Goal: Task Accomplishment & Management: Use online tool/utility

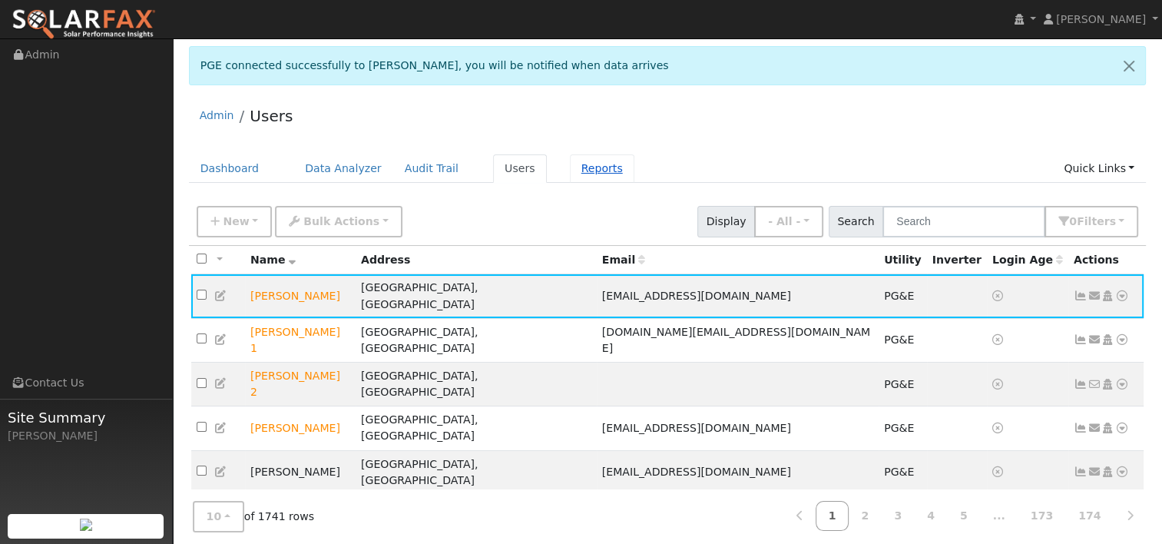
click at [572, 169] on link "Reports" at bounding box center [602, 168] width 65 height 28
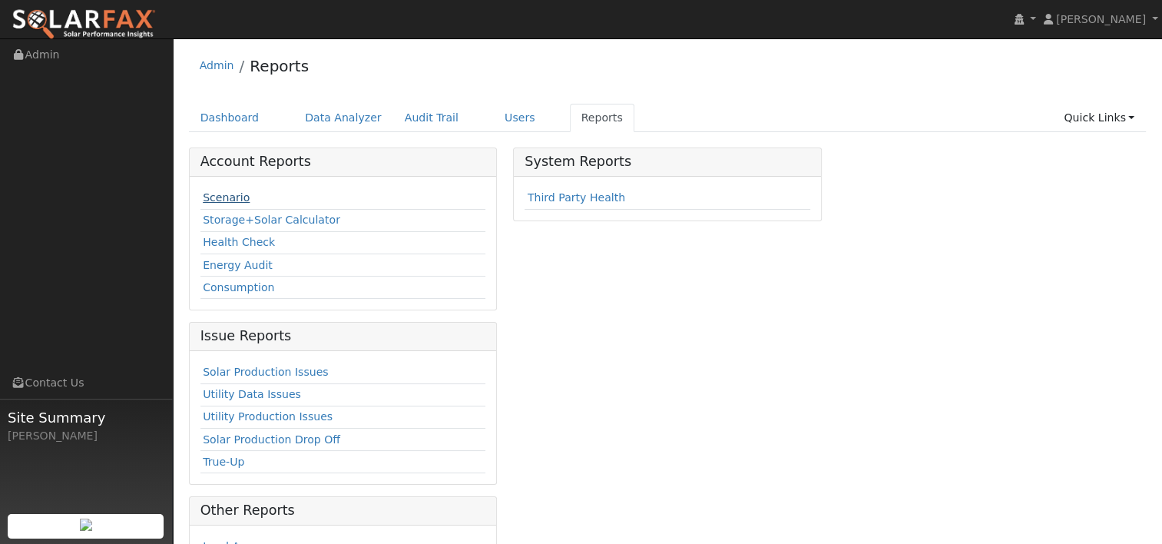
click at [223, 196] on link "Scenario" at bounding box center [226, 197] width 47 height 12
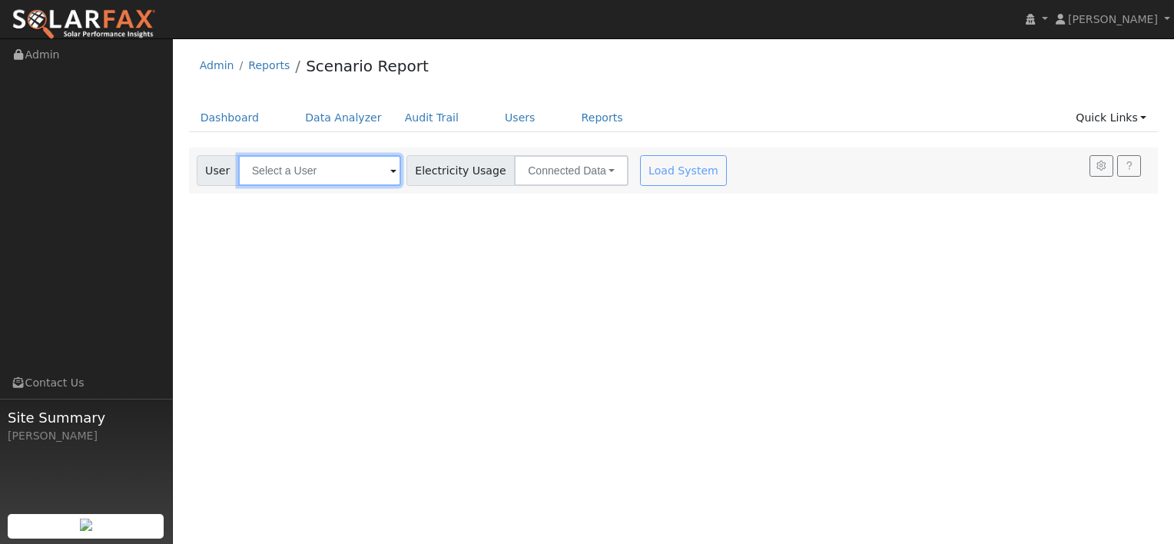
click at [344, 172] on input "text" at bounding box center [319, 170] width 163 height 31
paste input "[PERSON_NAME]"
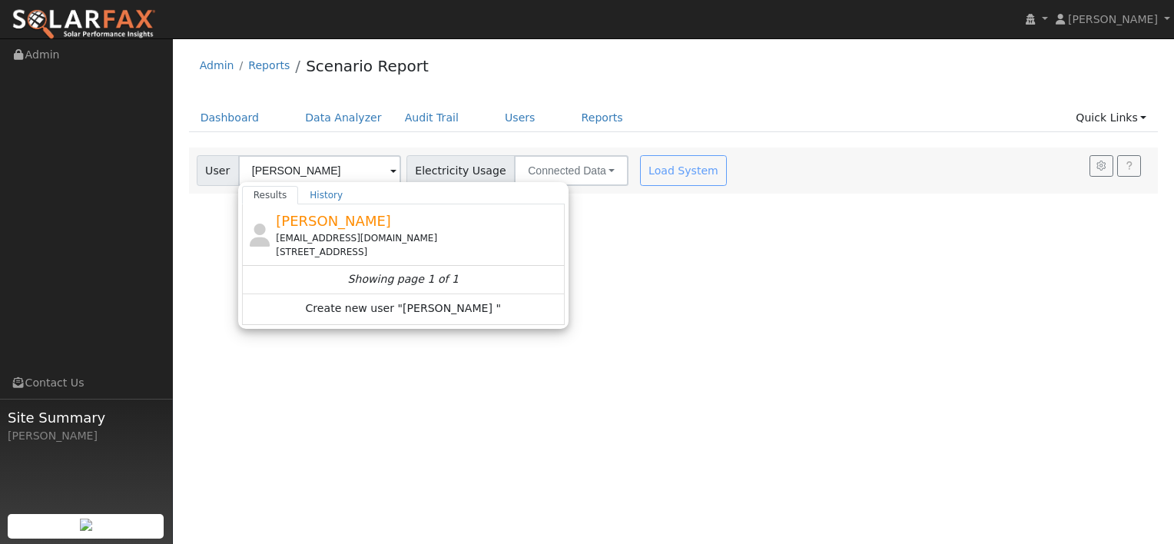
click at [335, 224] on span "[PERSON_NAME]" at bounding box center [333, 221] width 115 height 16
type input "[PERSON_NAME]"
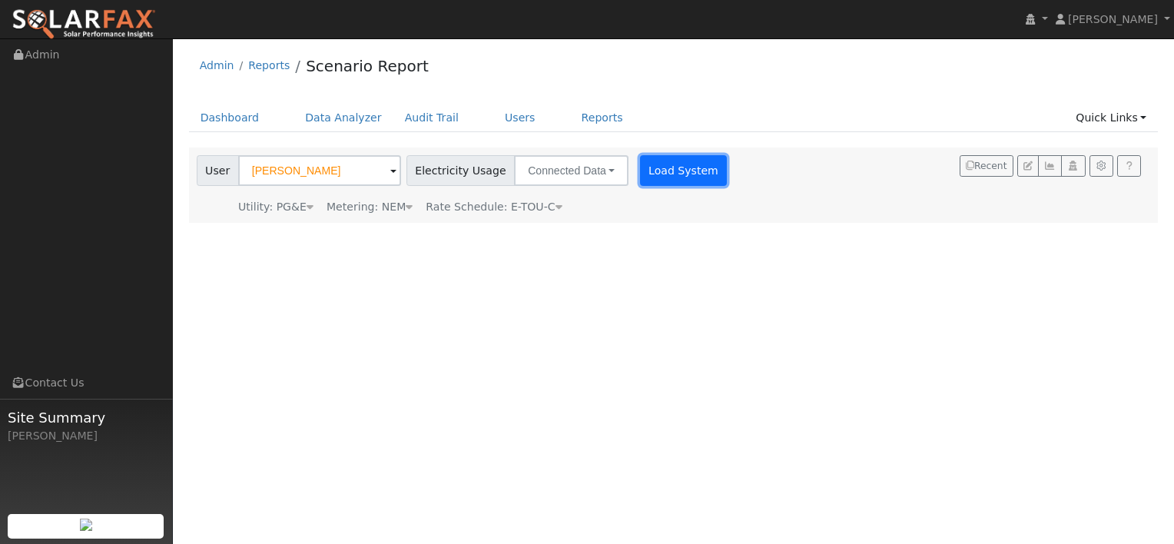
click at [643, 168] on button "Load System" at bounding box center [684, 170] width 88 height 31
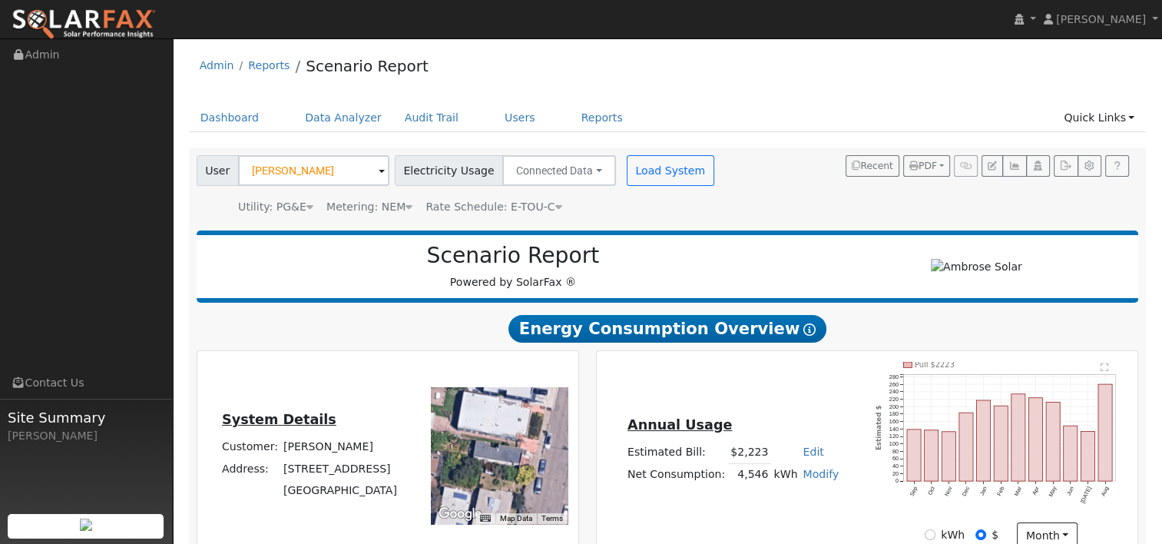
type input "0"
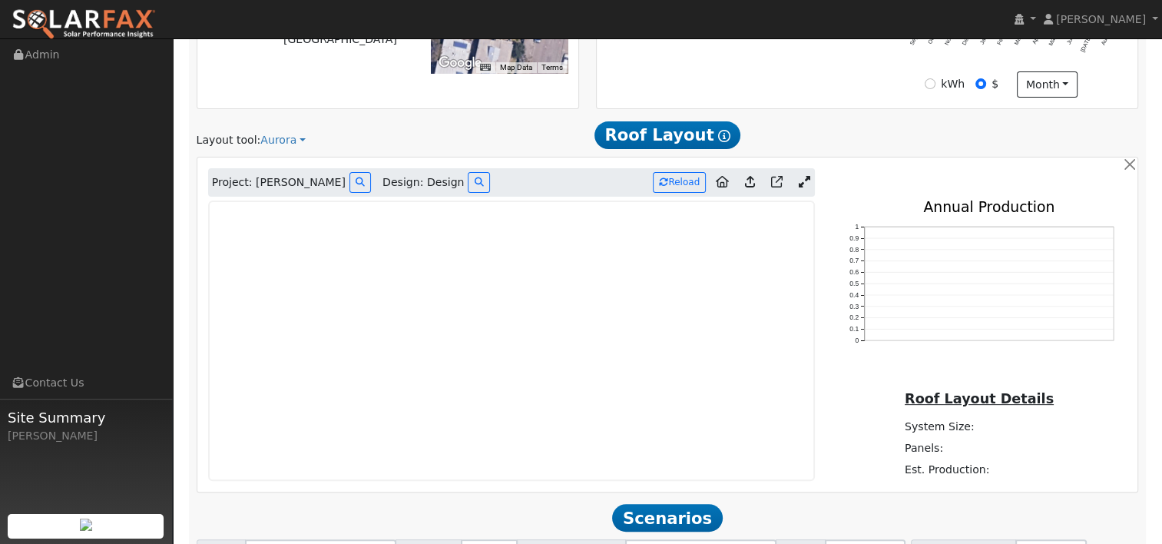
scroll to position [461, 0]
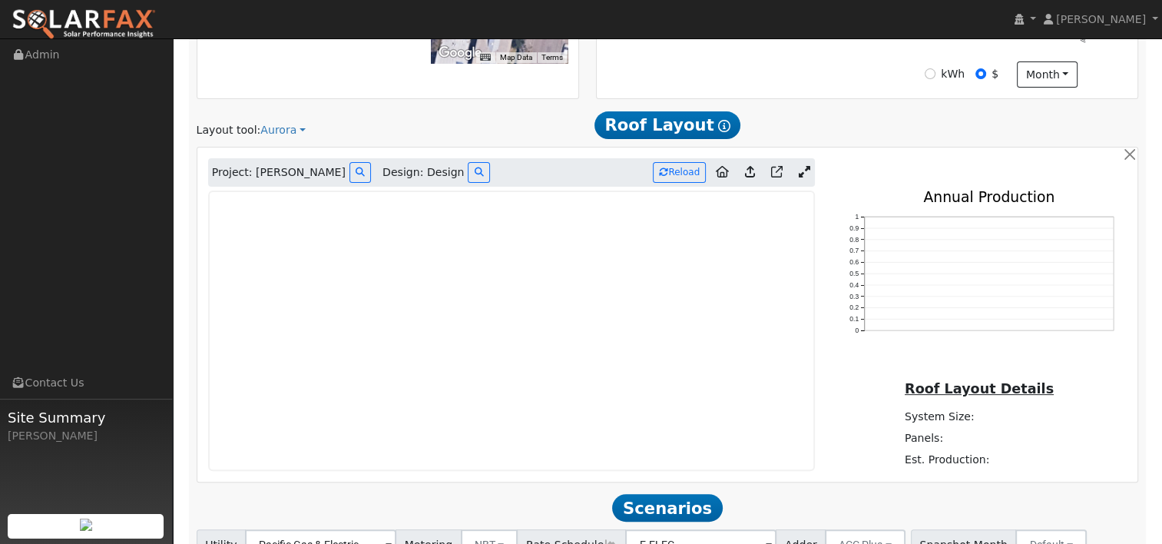
click at [747, 172] on icon at bounding box center [750, 172] width 10 height 12
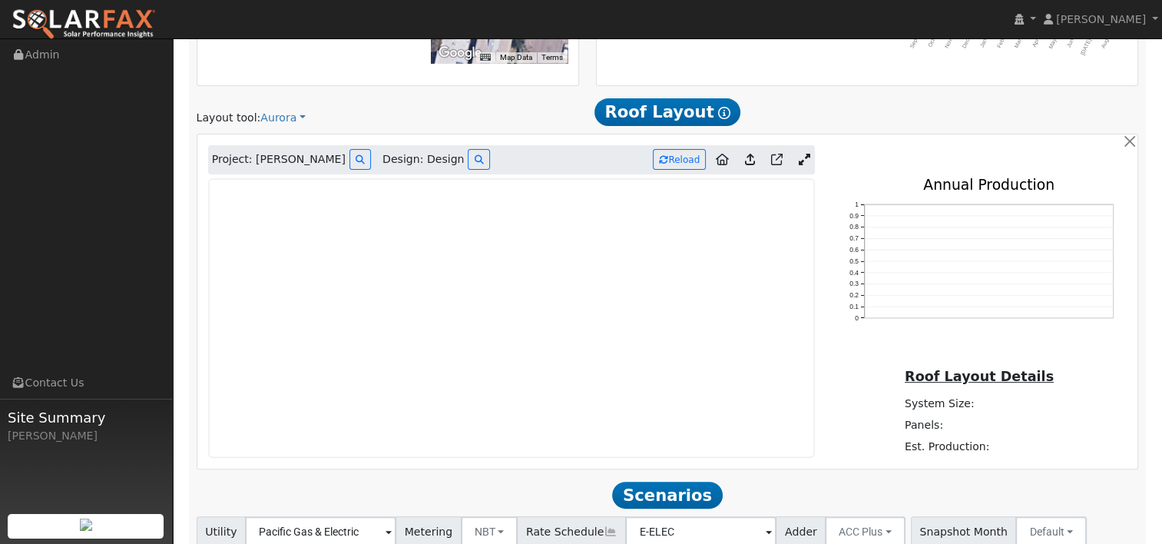
click at [808, 160] on icon at bounding box center [804, 160] width 12 height 12
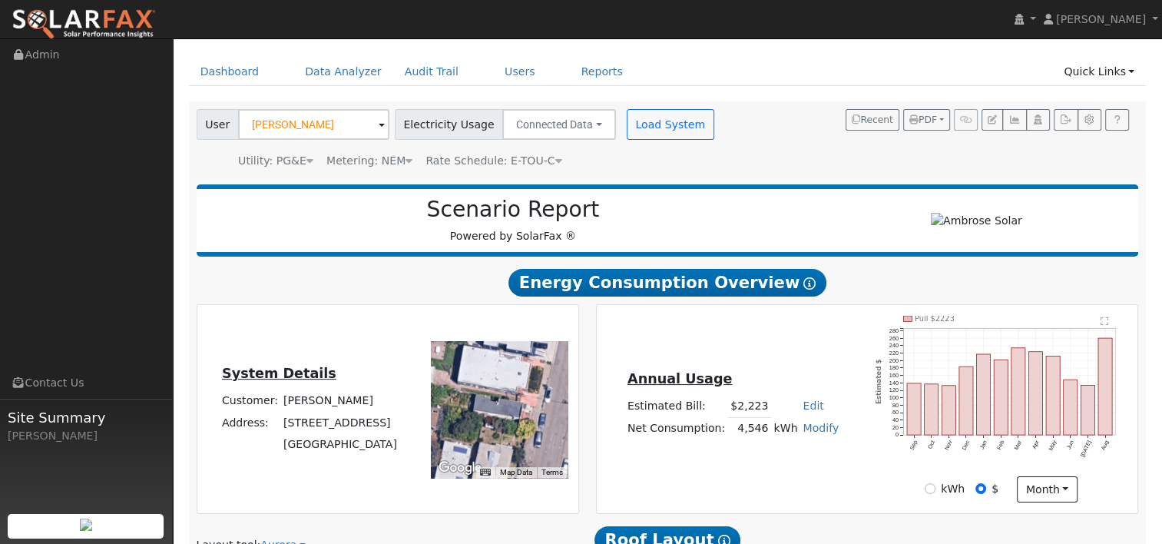
scroll to position [0, 0]
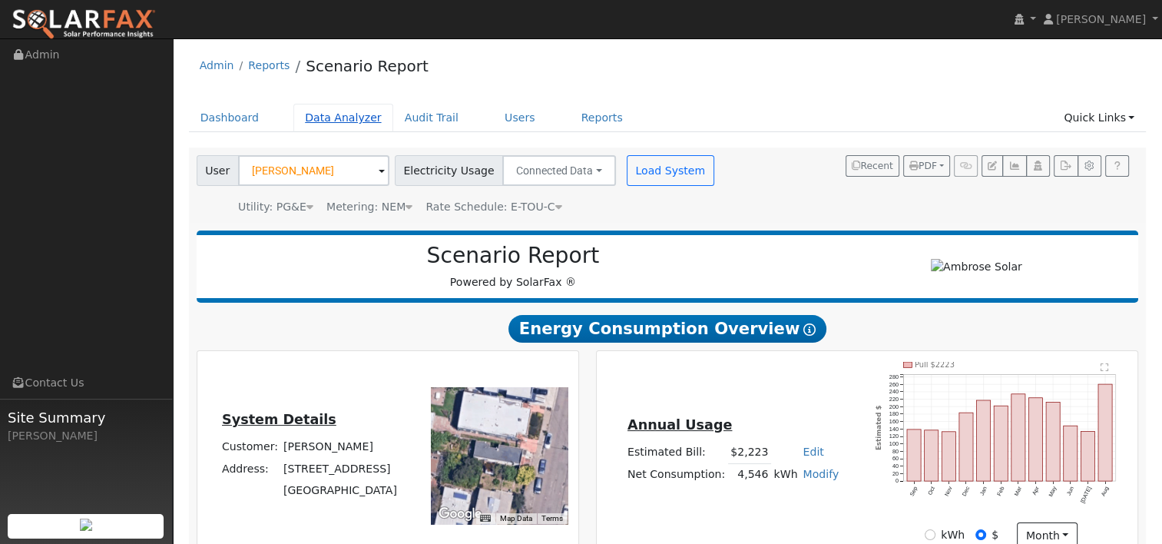
click at [329, 112] on link "Data Analyzer" at bounding box center [344, 118] width 100 height 28
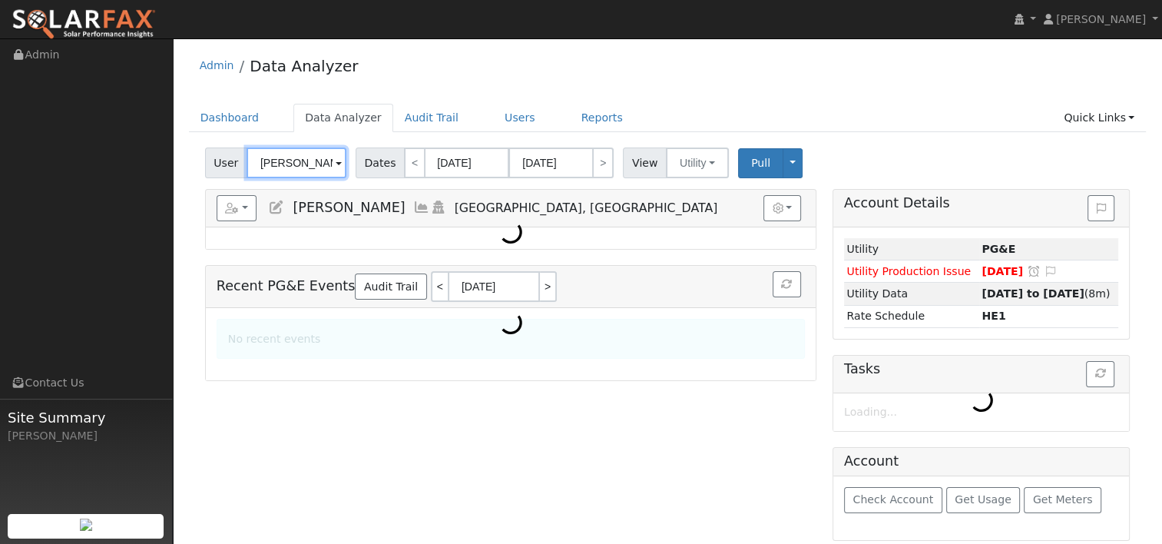
drag, startPoint x: 326, startPoint y: 156, endPoint x: 172, endPoint y: 163, distance: 153.8
click at [172, 164] on div "[PERSON_NAME] [PERSON_NAME] Profile My Company Help Center Terms Of Service See…" at bounding box center [581, 293] width 1162 height 510
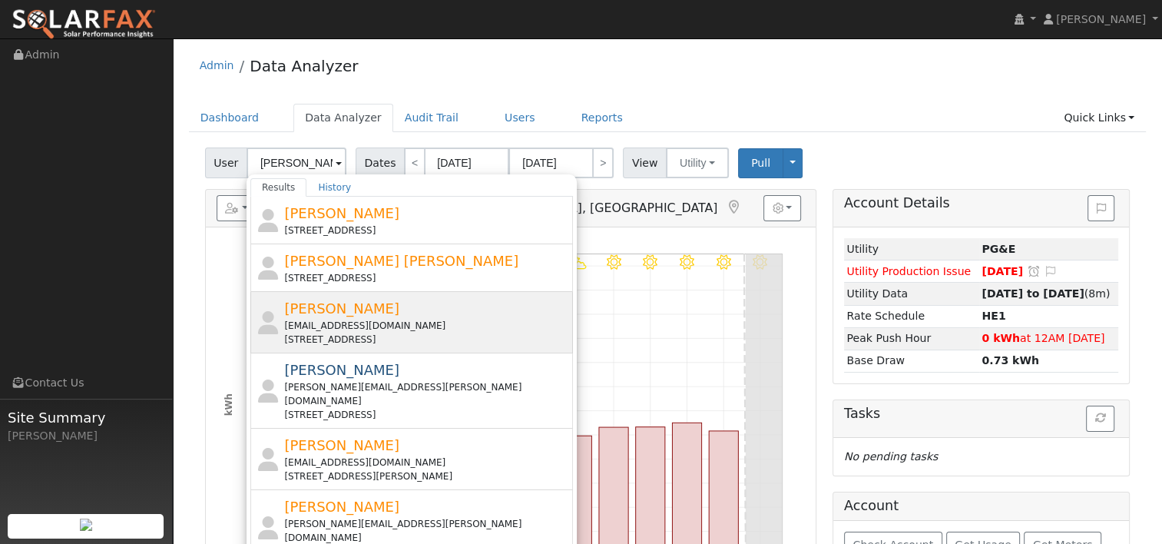
click at [326, 314] on span "[PERSON_NAME]" at bounding box center [341, 308] width 115 height 16
type input "[PERSON_NAME]"
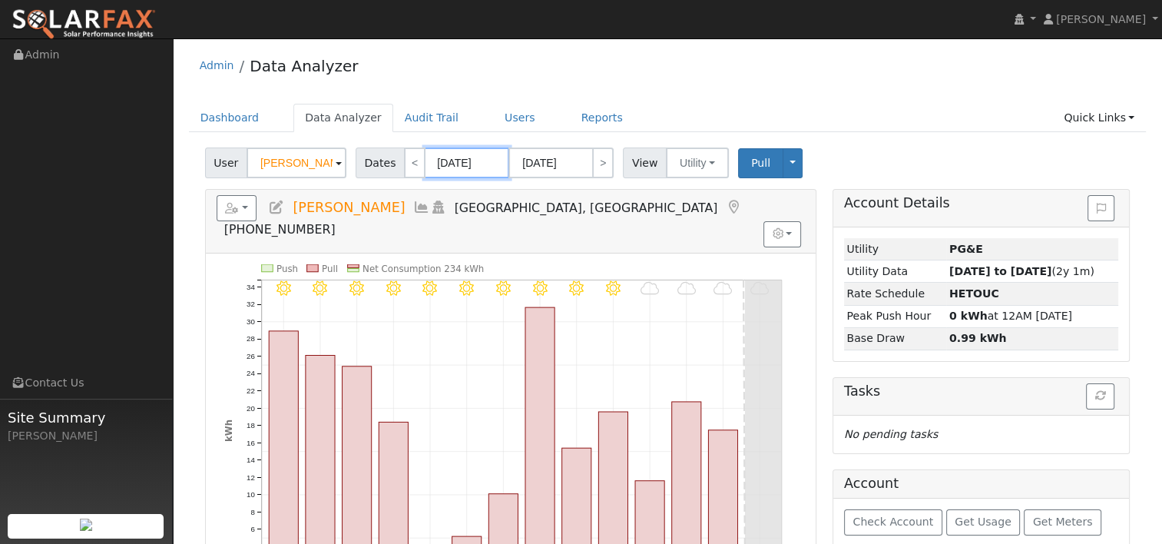
click at [447, 158] on input "09/02/2025" at bounding box center [467, 163] width 85 height 31
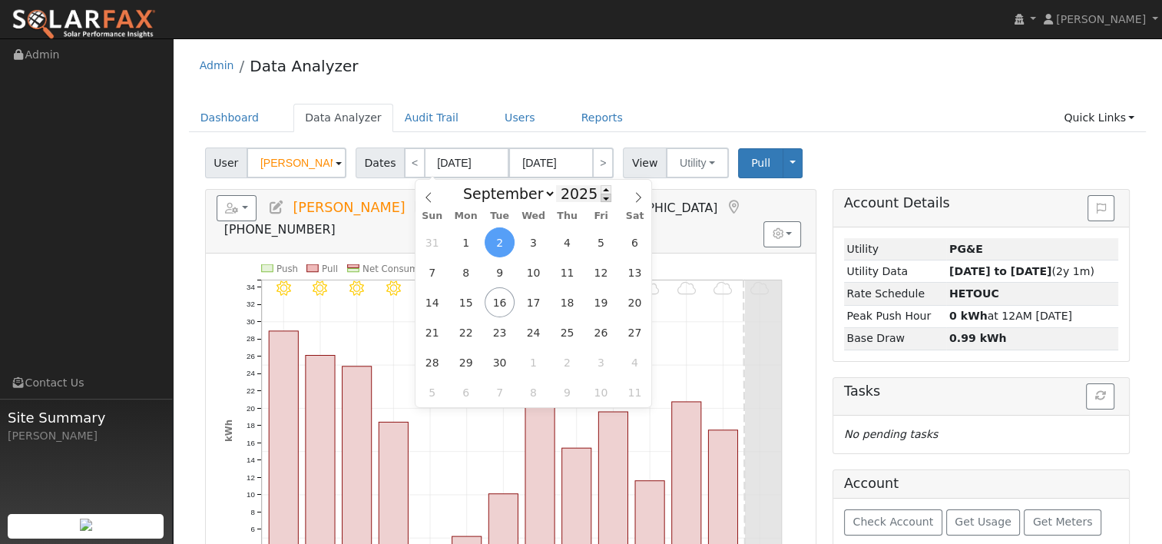
click at [601, 200] on span at bounding box center [606, 198] width 11 height 8
type input "2024"
click at [436, 305] on span "15" at bounding box center [432, 302] width 30 height 30
type input "09/15/2024"
type input "09/28/2024"
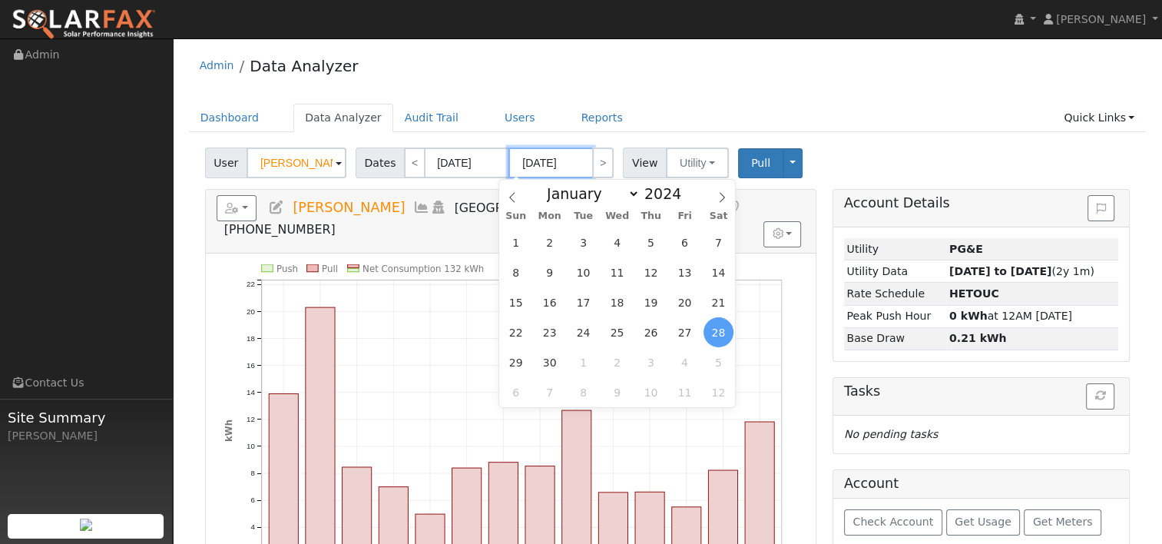
click at [546, 158] on input "09/28/2024" at bounding box center [551, 163] width 85 height 31
click at [685, 187] on span at bounding box center [690, 189] width 11 height 8
type input "2025"
click at [512, 307] on span "14" at bounding box center [516, 302] width 30 height 30
type input "09/14/2025"
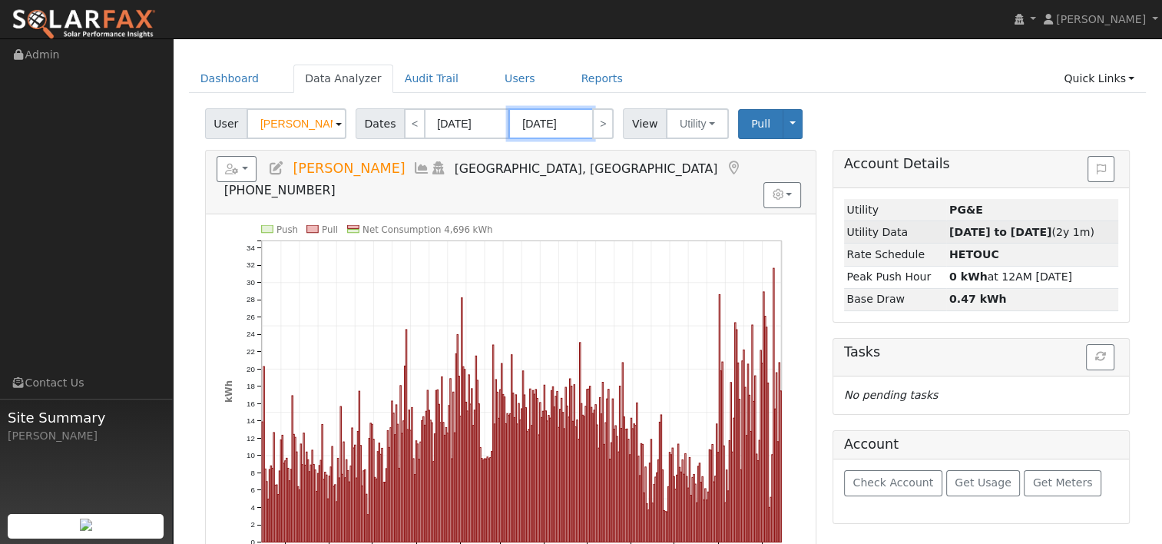
scroll to position [77, 0]
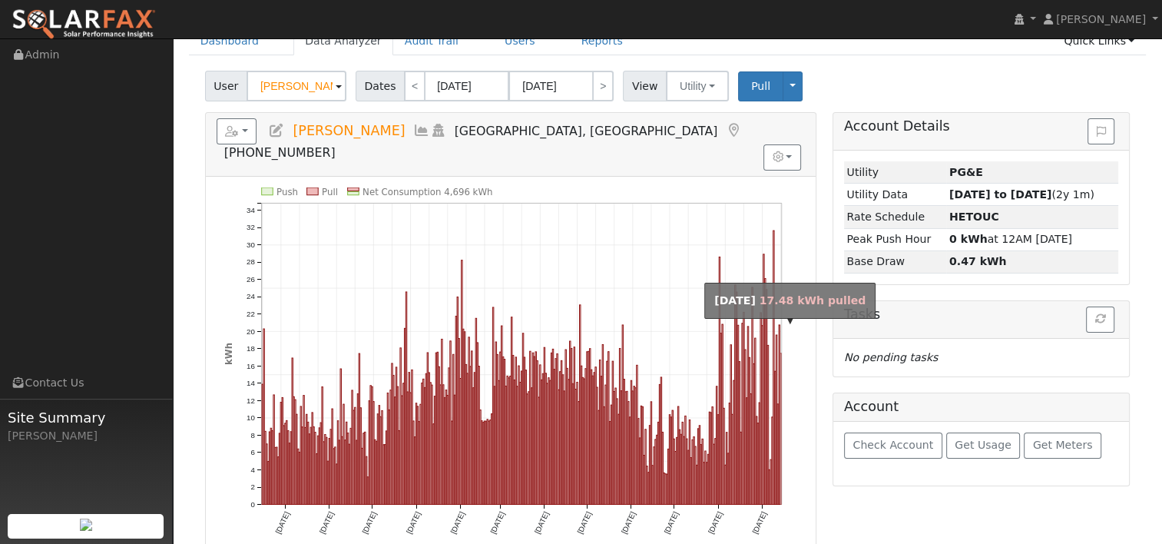
click at [781, 410] on rect "onclick=""" at bounding box center [781, 428] width 1 height 151
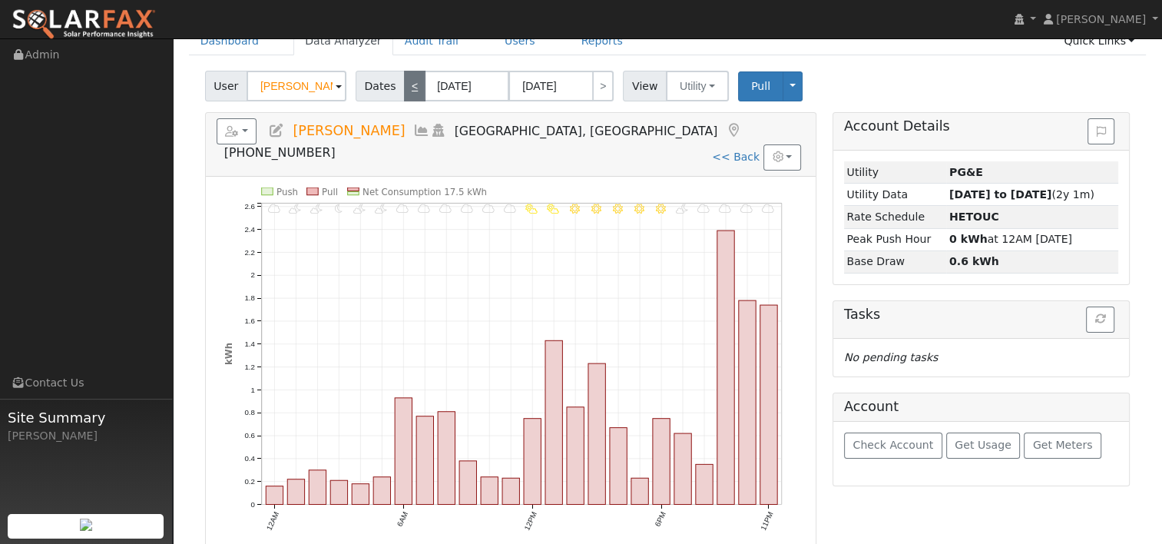
click at [404, 79] on link "<" at bounding box center [415, 86] width 22 height 31
type input "09/13/2025"
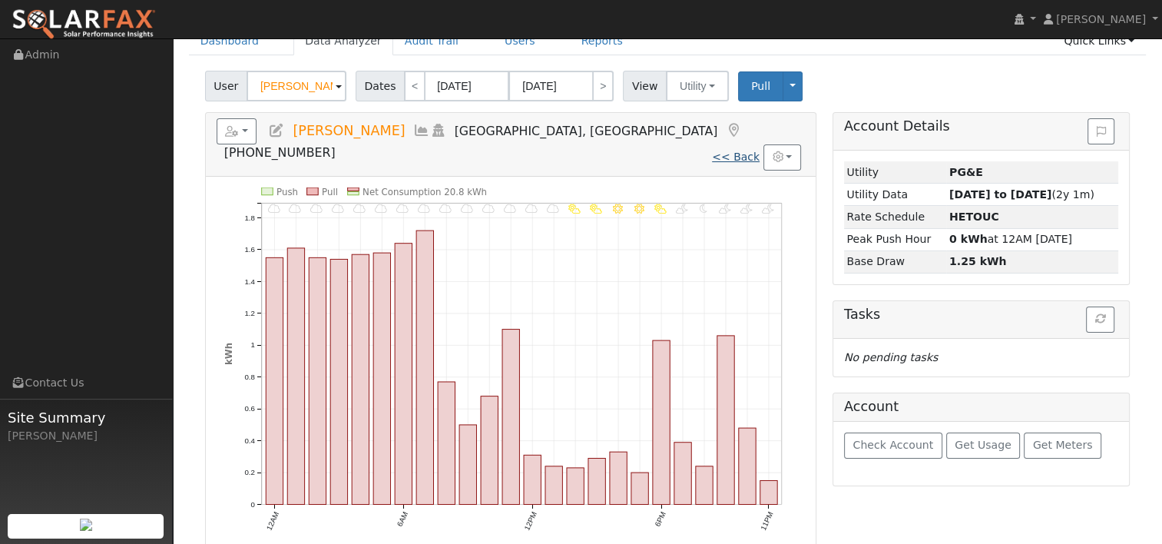
click at [742, 151] on link "<< Back" at bounding box center [736, 157] width 48 height 12
type input "09/15/2024"
type input "09/14/2025"
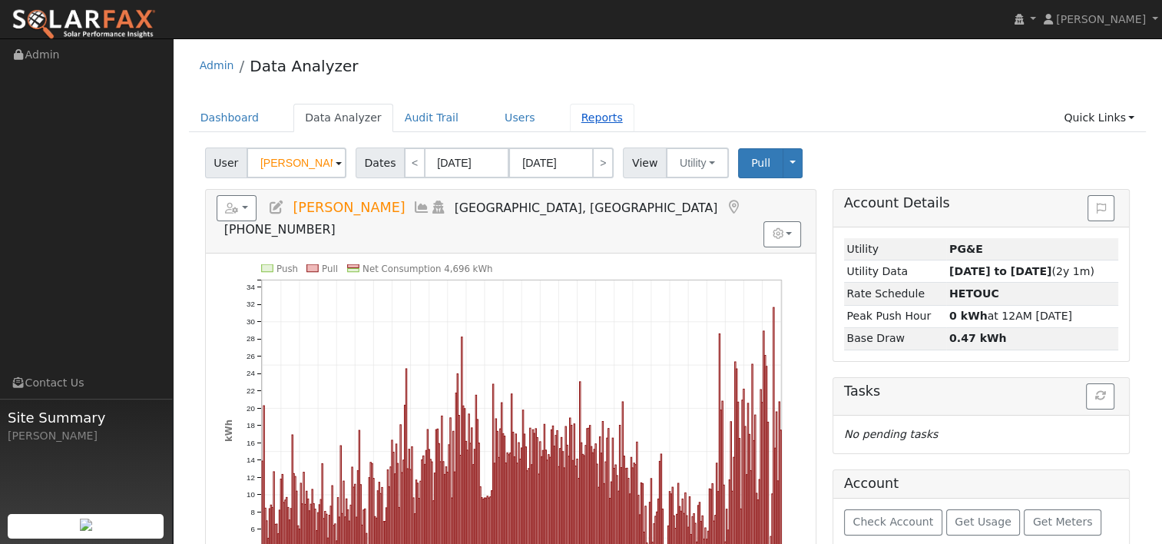
click at [571, 118] on link "Reports" at bounding box center [602, 118] width 65 height 28
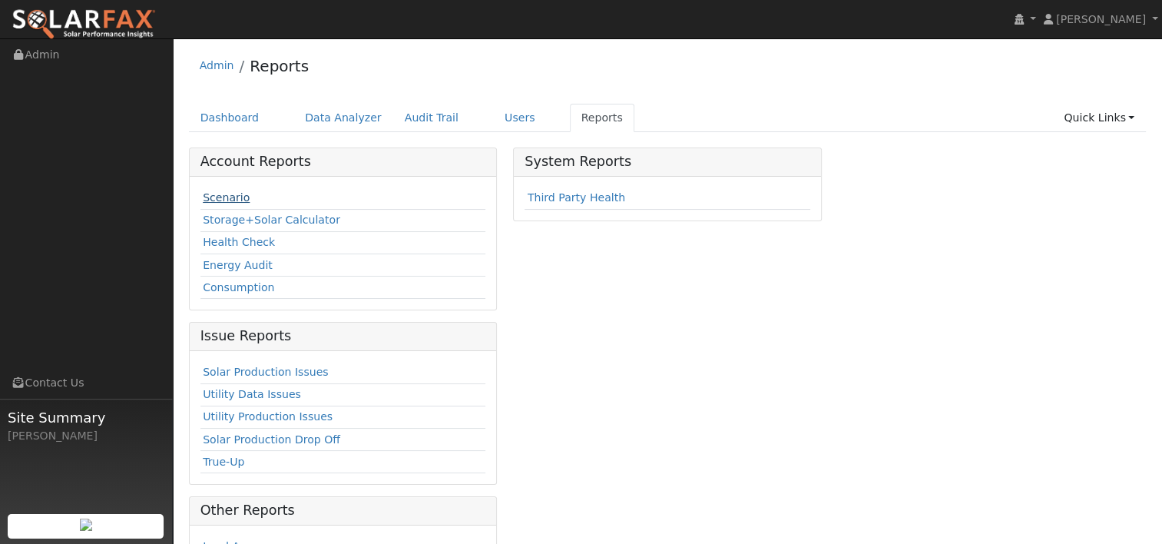
click at [219, 194] on link "Scenario" at bounding box center [226, 197] width 47 height 12
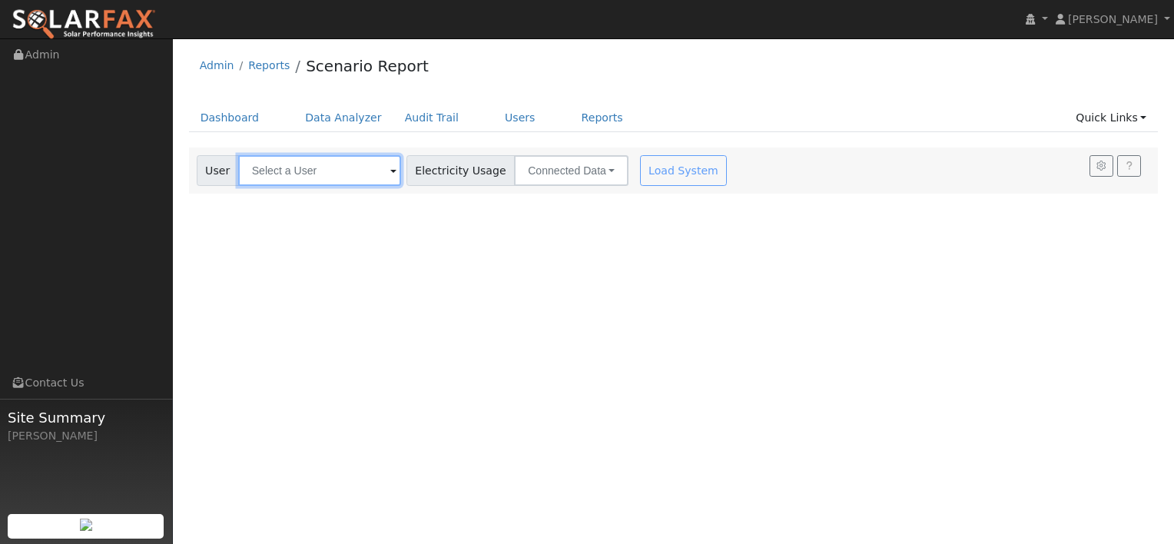
click at [329, 173] on input "text" at bounding box center [319, 170] width 163 height 31
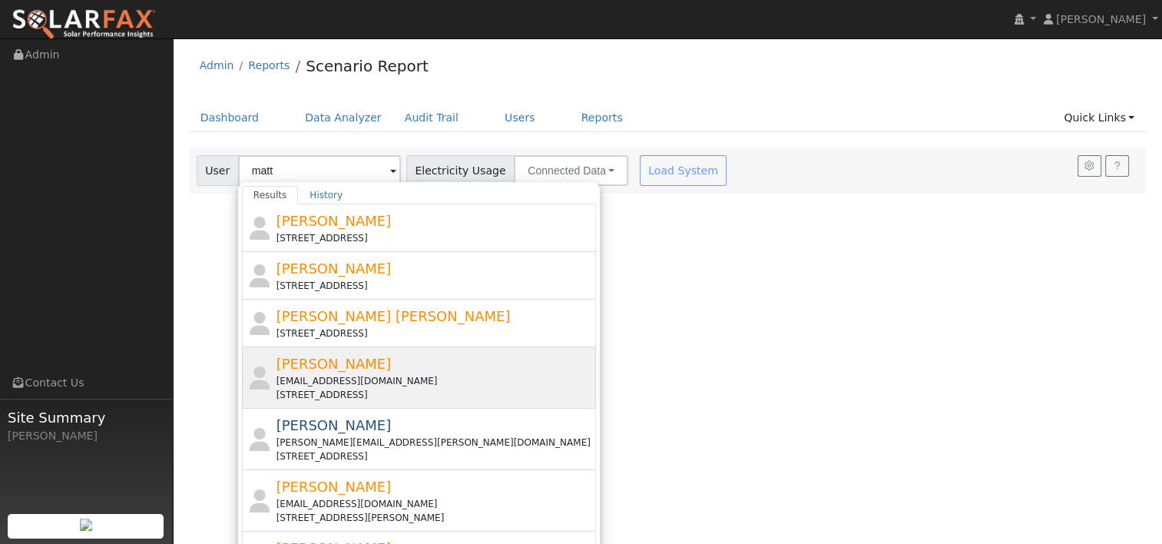
click at [319, 369] on span "Matthew Feeney" at bounding box center [334, 364] width 115 height 16
type input "Matthew Feeney"
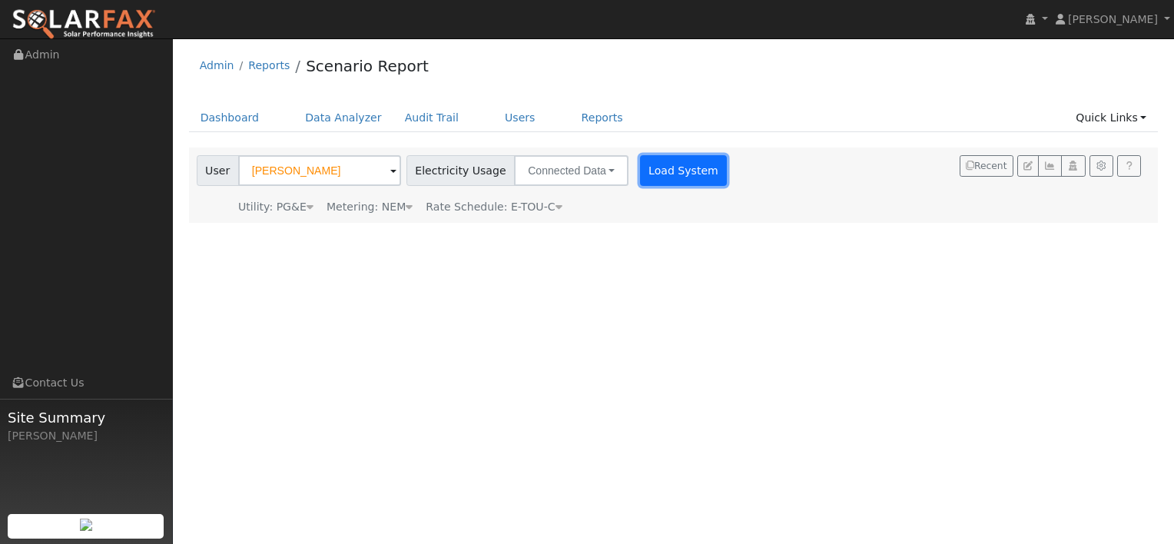
click at [668, 174] on button "Load System" at bounding box center [684, 170] width 88 height 31
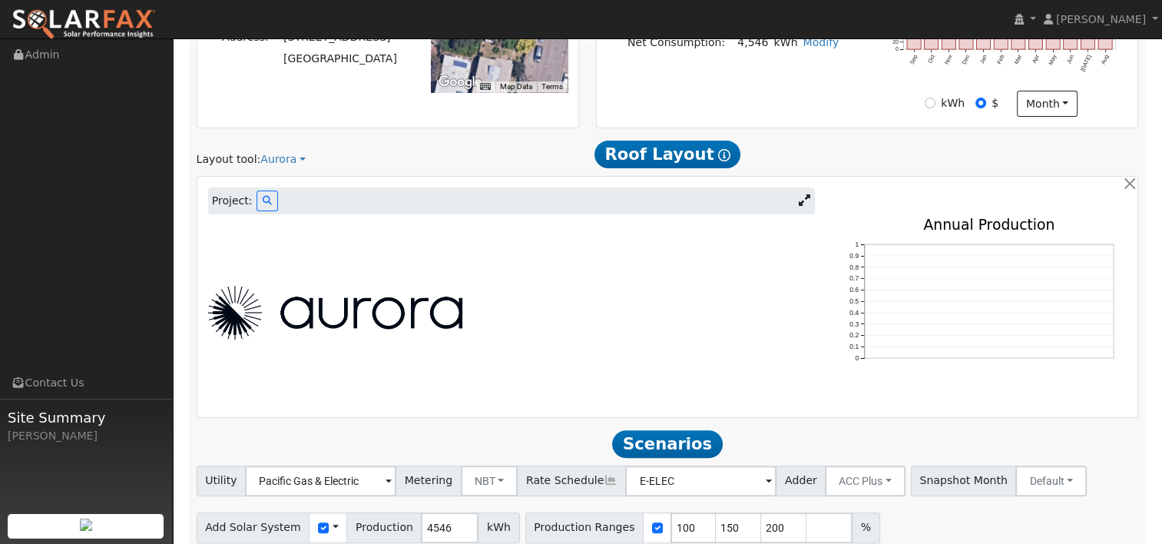
scroll to position [493, 0]
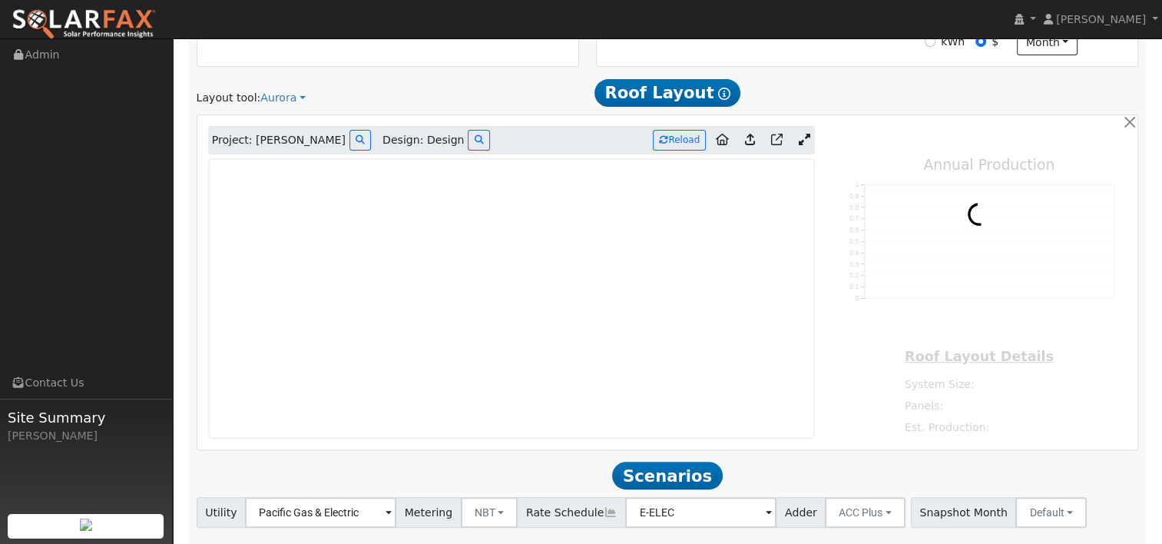
type input "11145"
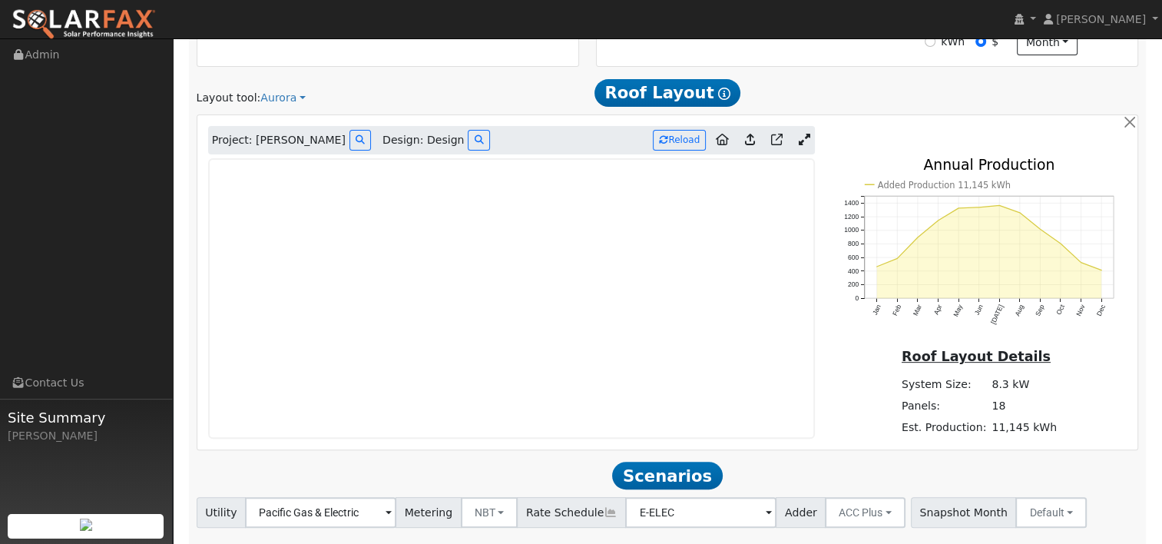
click at [801, 136] on icon at bounding box center [804, 140] width 12 height 12
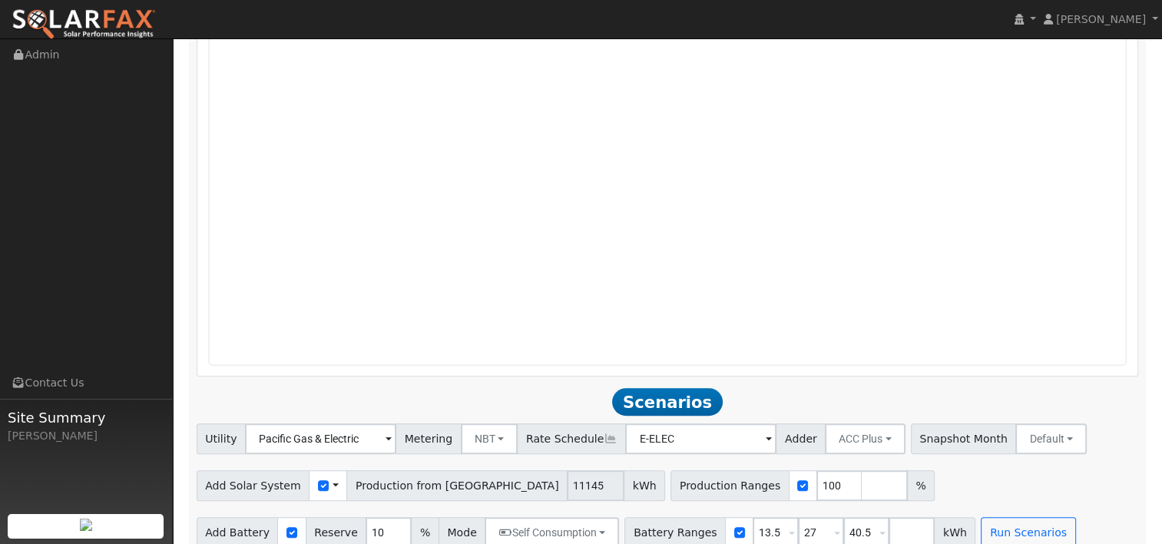
scroll to position [920, 0]
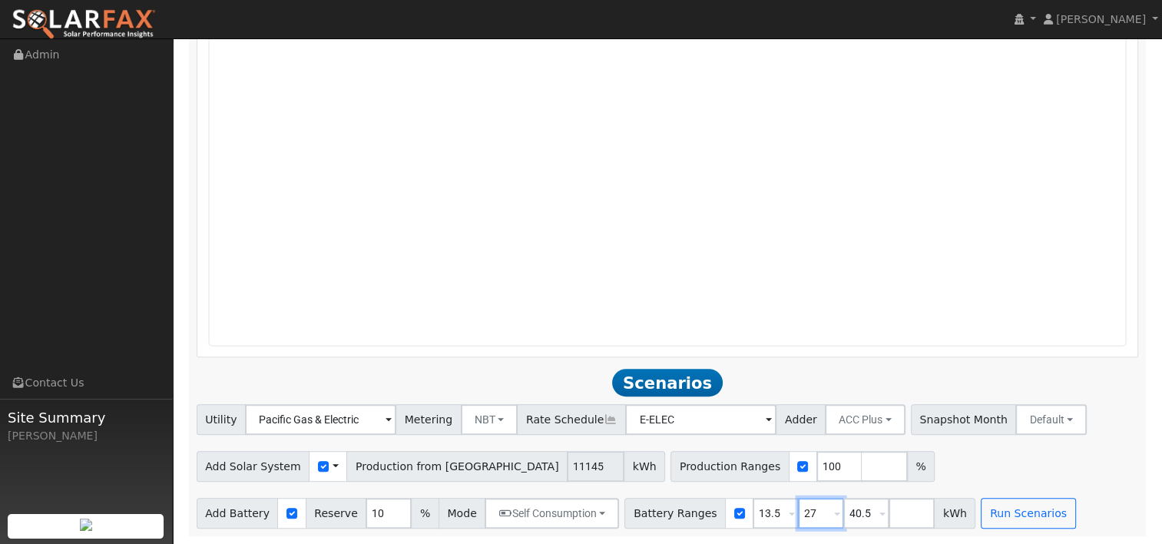
click at [798, 510] on input "27" at bounding box center [821, 513] width 46 height 31
type input "40.5"
click at [798, 512] on input "40.5" at bounding box center [821, 513] width 46 height 31
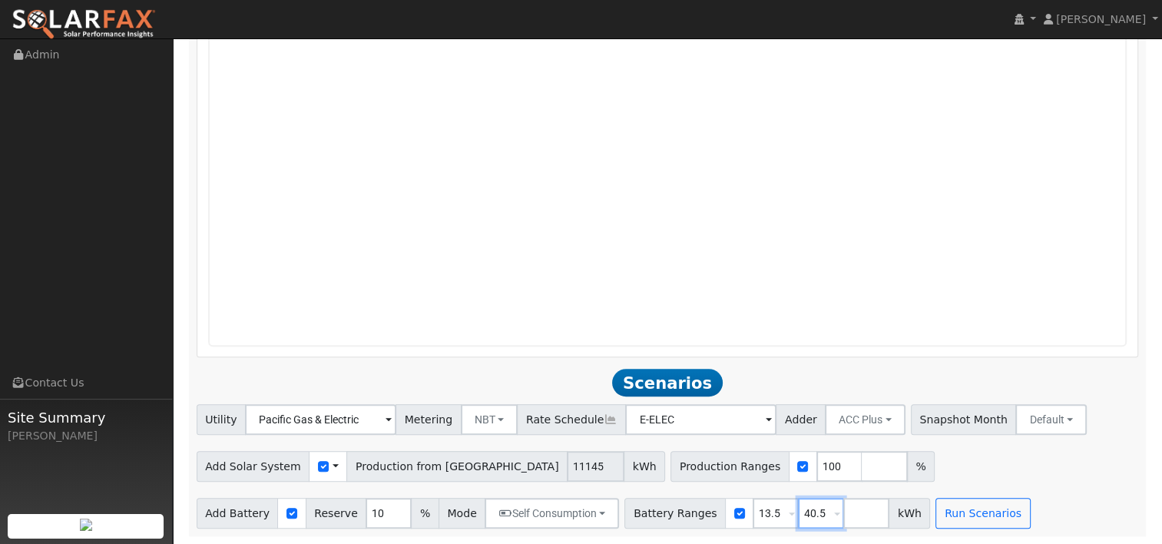
click at [798, 512] on input "40.5" at bounding box center [821, 513] width 46 height 31
type input "40"
click at [798, 512] on input "40" at bounding box center [821, 513] width 46 height 31
click at [798, 513] on input "40" at bounding box center [821, 513] width 46 height 31
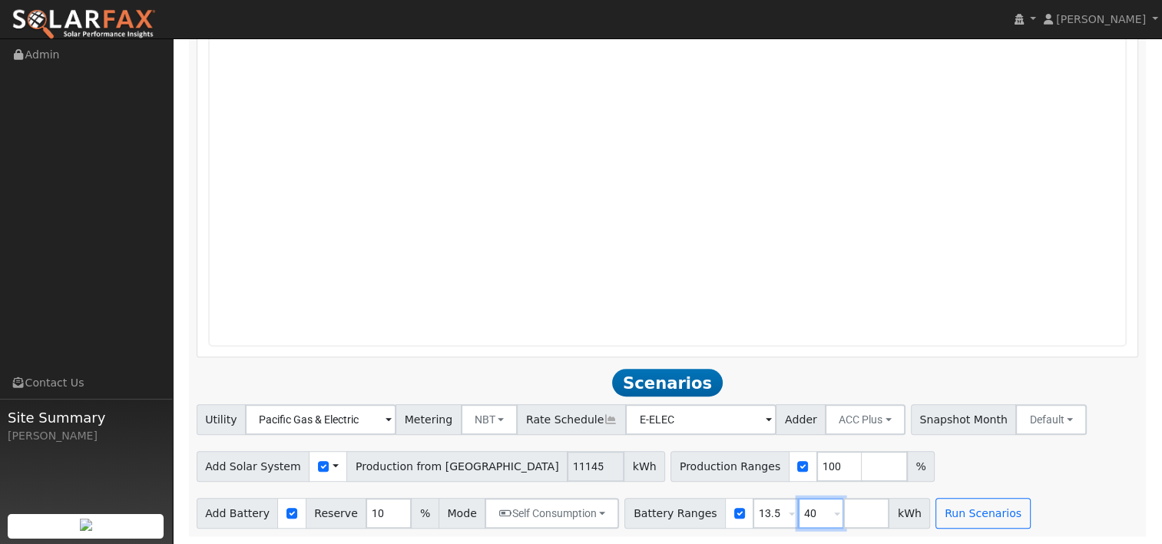
click at [798, 513] on input "40" at bounding box center [821, 513] width 46 height 31
click at [884, 476] on div "Add Solar System Use CSV Data Production from Aurora 11145 kWh Production Range…" at bounding box center [668, 464] width 948 height 36
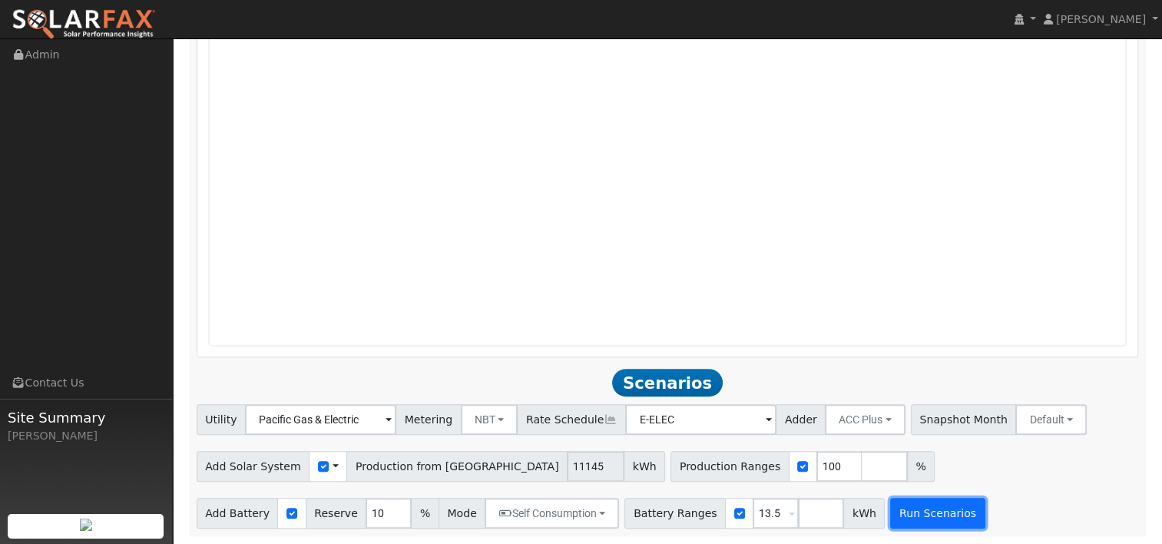
click at [910, 519] on button "Run Scenarios" at bounding box center [938, 513] width 95 height 31
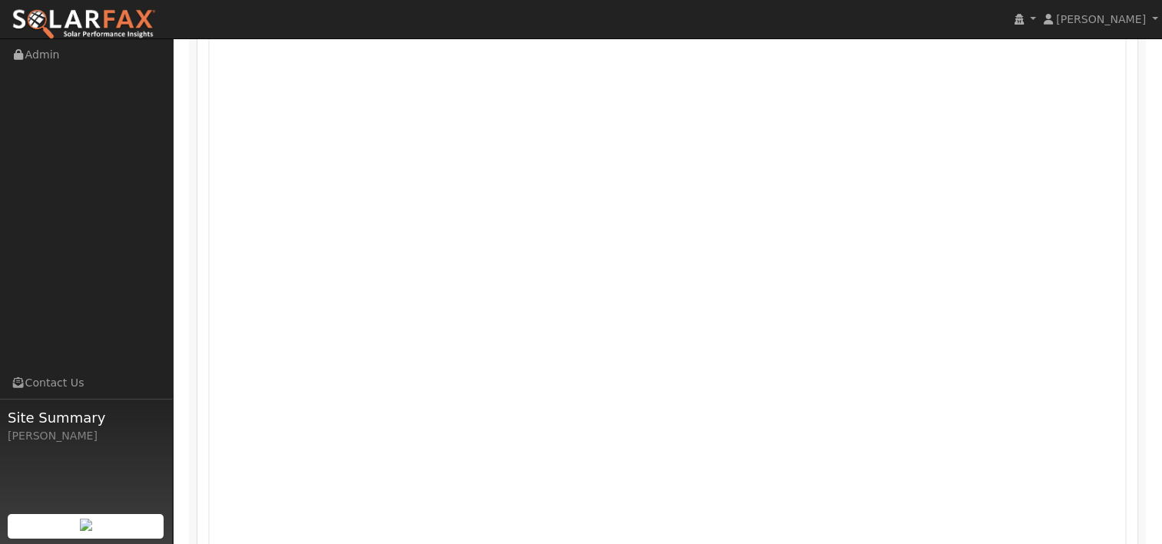
scroll to position [626, 0]
